Goal: Transaction & Acquisition: Download file/media

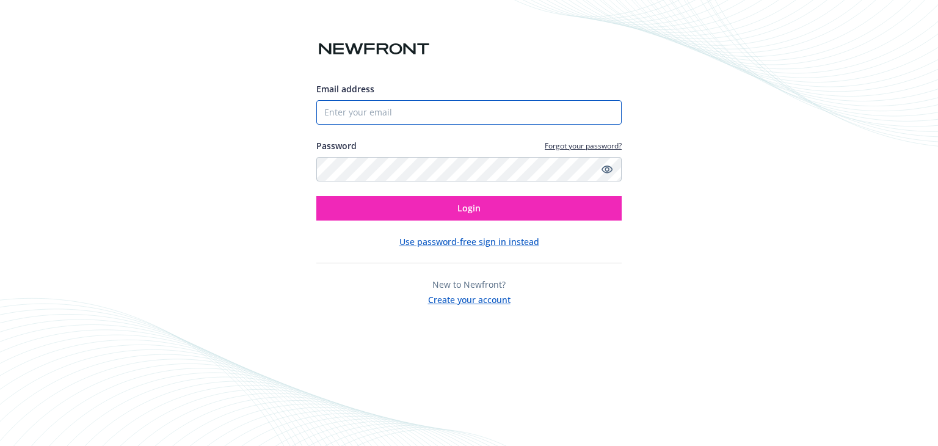
click at [408, 113] on input "Email address" at bounding box center [468, 112] width 305 height 24
paste input "[PERSON_NAME][EMAIL_ADDRESS][DOMAIN_NAME]"
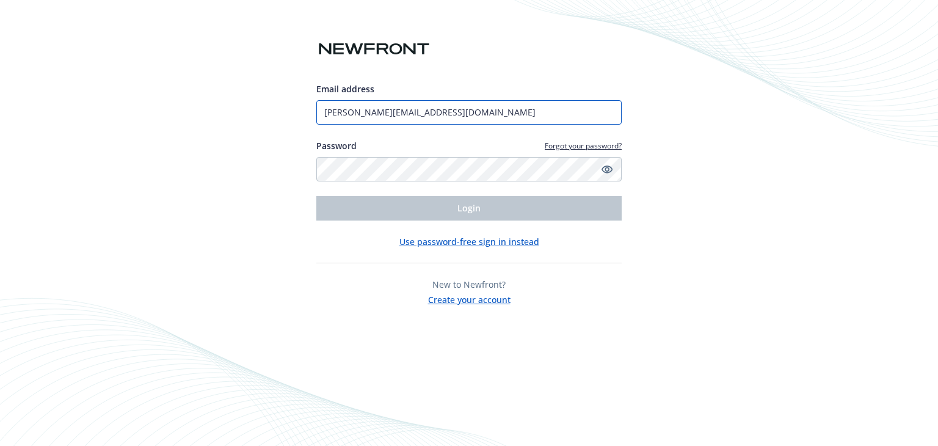
type input "[PERSON_NAME][EMAIL_ADDRESS][DOMAIN_NAME]"
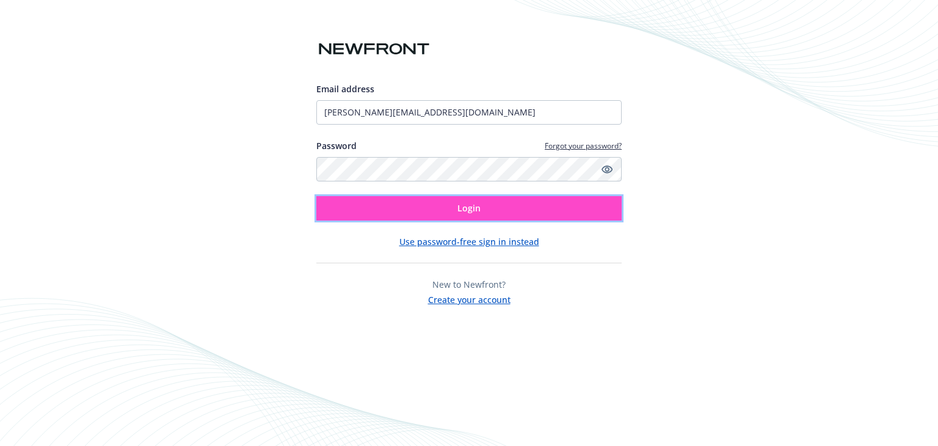
click at [400, 211] on button "Login" at bounding box center [468, 208] width 305 height 24
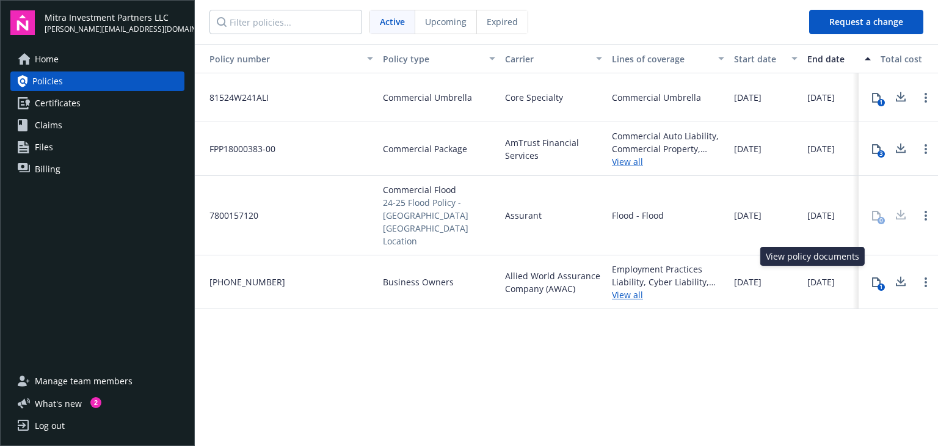
click at [875, 277] on icon at bounding box center [876, 282] width 10 height 10
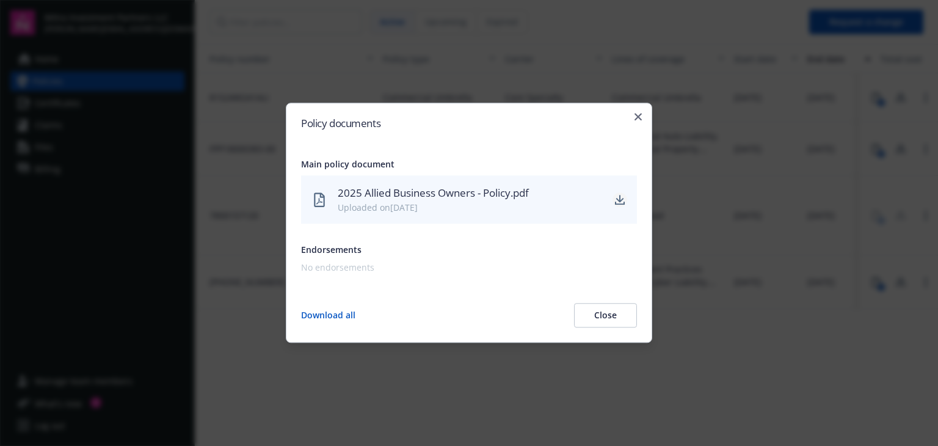
click at [616, 201] on icon "download" at bounding box center [620, 200] width 10 height 10
